Goal: Book appointment/travel/reservation

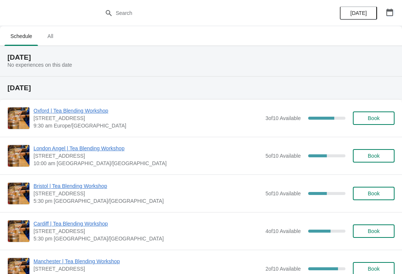
click at [387, 10] on icon "button" at bounding box center [389, 12] width 7 height 7
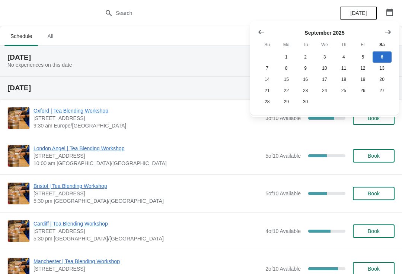
click at [387, 30] on icon "Show next month, October 2025" at bounding box center [387, 31] width 7 height 7
click at [345, 100] on button "30" at bounding box center [343, 101] width 19 height 11
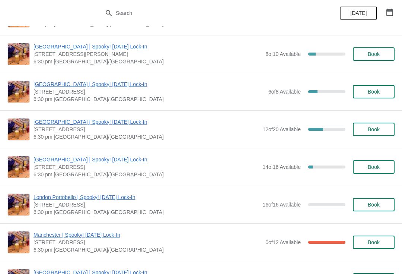
scroll to position [110, 0]
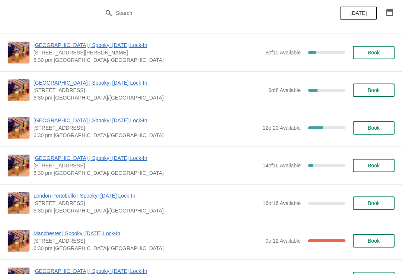
click at [379, 126] on span "Book" at bounding box center [374, 128] width 12 height 6
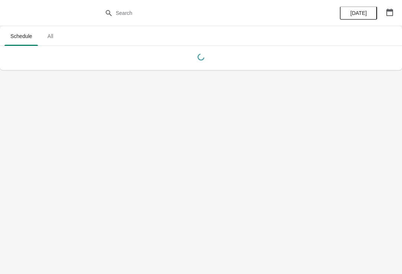
click at [388, 7] on button "button" at bounding box center [389, 12] width 13 height 13
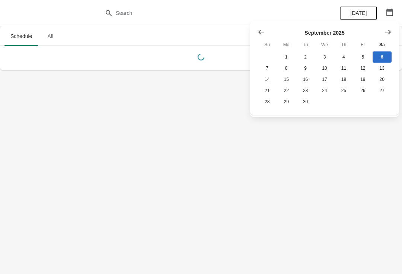
click at [390, 33] on icon "Show next month, October 2025" at bounding box center [387, 31] width 7 height 7
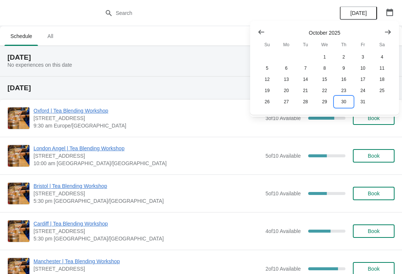
click at [342, 101] on button "30" at bounding box center [343, 101] width 19 height 11
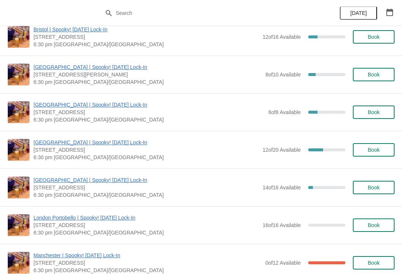
scroll to position [91, 0]
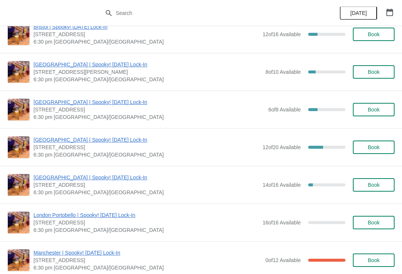
click at [375, 153] on button "Book" at bounding box center [374, 146] width 42 height 13
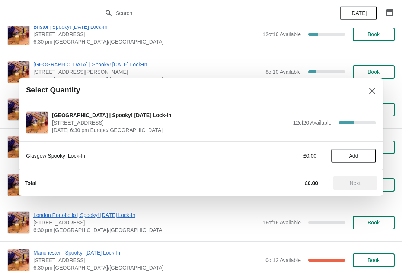
click at [357, 157] on span "Add" at bounding box center [353, 156] width 9 height 6
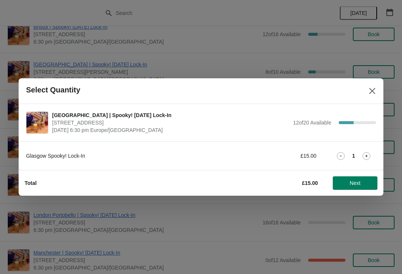
click at [366, 156] on icon at bounding box center [366, 155] width 3 height 3
click at [354, 180] on span "Next" at bounding box center [355, 183] width 11 height 6
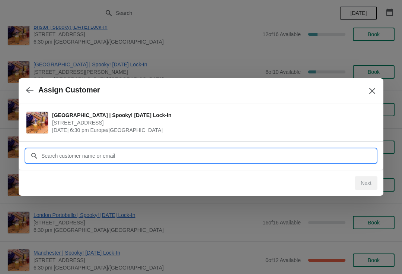
click at [189, 152] on input "Customer" at bounding box center [208, 155] width 335 height 13
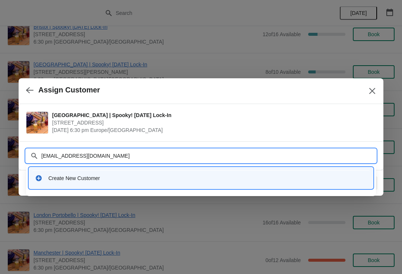
type input "ceciliecorso@gmail.com"
click at [225, 175] on div "Create New Customer" at bounding box center [207, 177] width 319 height 7
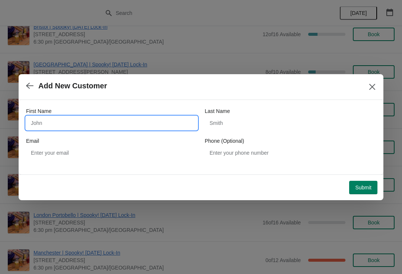
click at [110, 122] on input "First Name" at bounding box center [111, 122] width 171 height 13
type input "Cecilia"
click at [125, 119] on input "Cecilia" at bounding box center [111, 122] width 171 height 13
click at [119, 129] on input "Cecilia" at bounding box center [111, 122] width 171 height 13
type input "Cecilie"
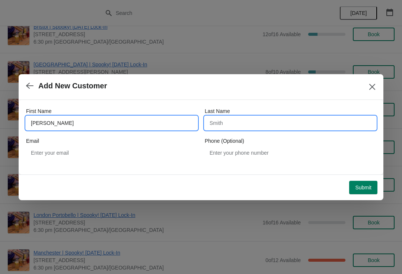
click at [252, 124] on input "Last Name" at bounding box center [290, 122] width 171 height 13
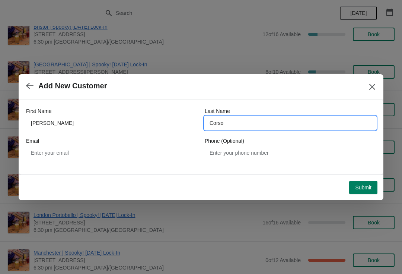
type input "Corso"
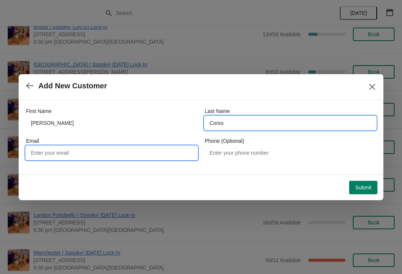
click at [100, 157] on input "Email" at bounding box center [111, 152] width 171 height 13
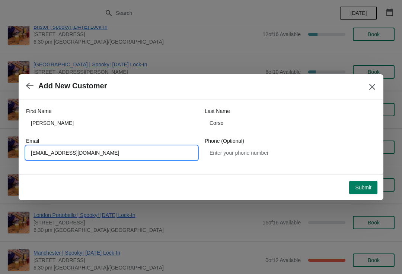
type input "ceciliecorso@gmail.com"
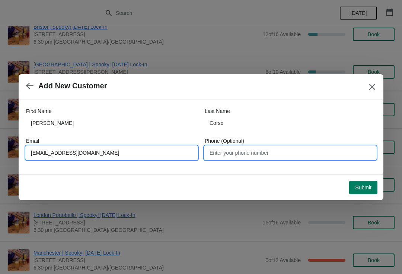
click at [287, 159] on input "Phone (Optional)" at bounding box center [290, 152] width 171 height 13
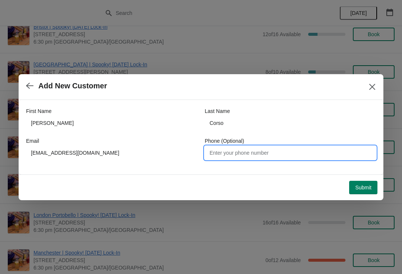
click at [364, 186] on span "Submit" at bounding box center [363, 187] width 16 height 6
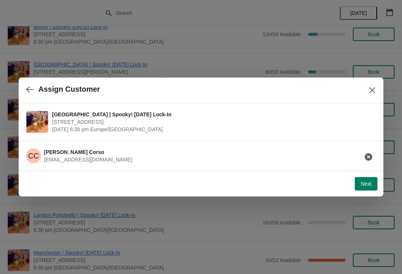
click at [364, 186] on span "Next" at bounding box center [366, 184] width 11 height 6
select select "No"
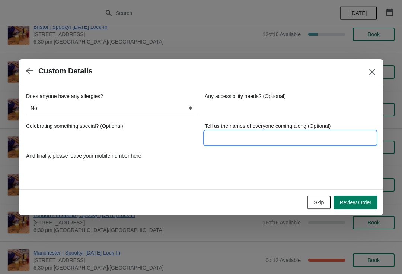
click at [230, 144] on input "Tell us the names of everyone coming along (Optional)" at bounding box center [290, 137] width 171 height 13
type input "Cecilie & Elly"
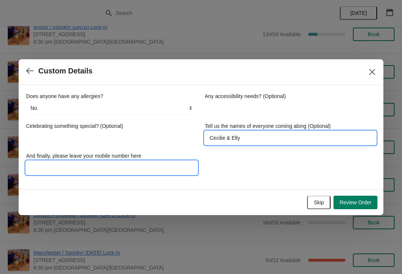
click at [121, 170] on input "And finally, please leave your mobile number here" at bounding box center [111, 167] width 171 height 13
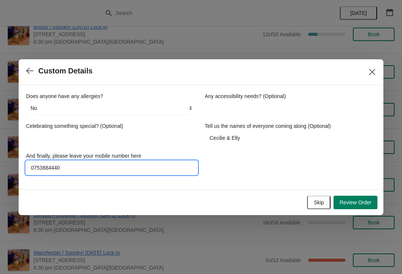
type input "07538844400"
